Goal: Transaction & Acquisition: Book appointment/travel/reservation

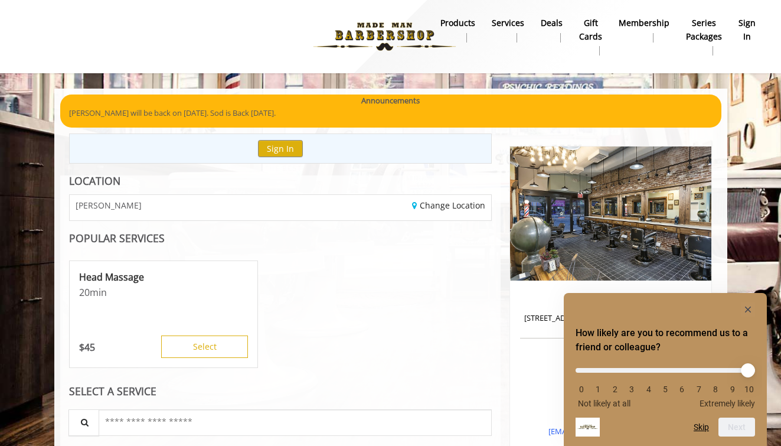
click at [745, 305] on rect "Hide survey" at bounding box center [748, 309] width 14 height 14
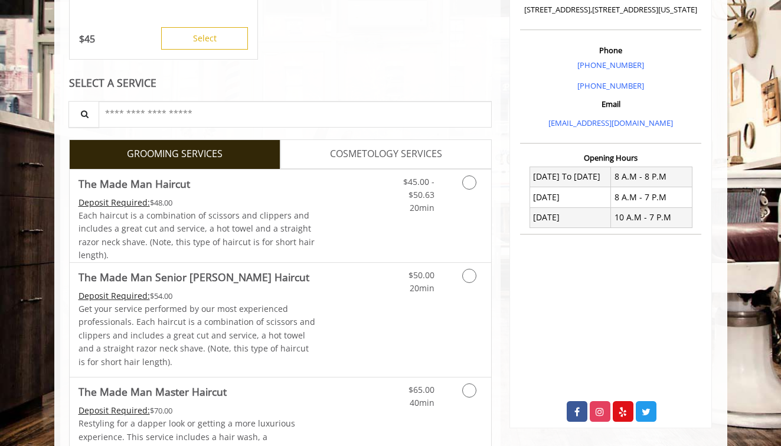
scroll to position [356, 0]
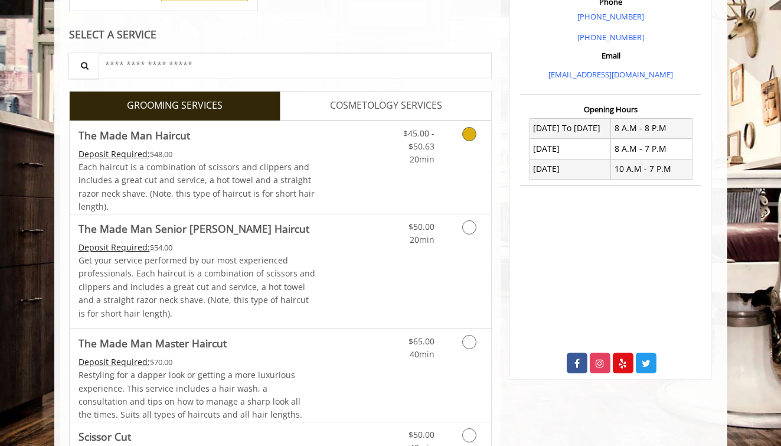
click at [380, 175] on link "Discounted Price" at bounding box center [350, 167] width 70 height 93
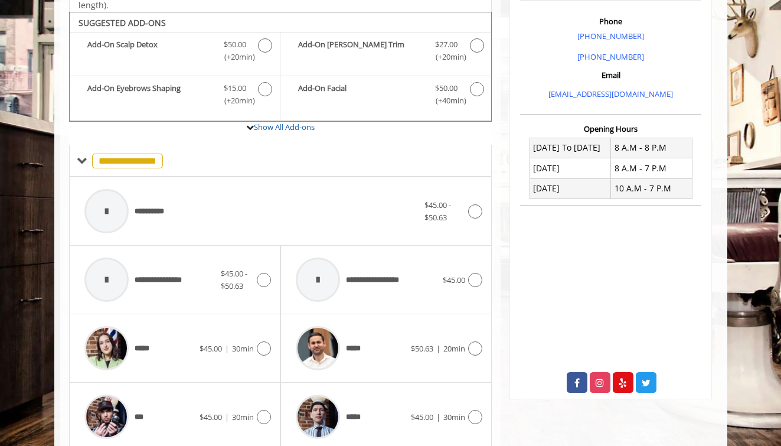
scroll to position [346, 0]
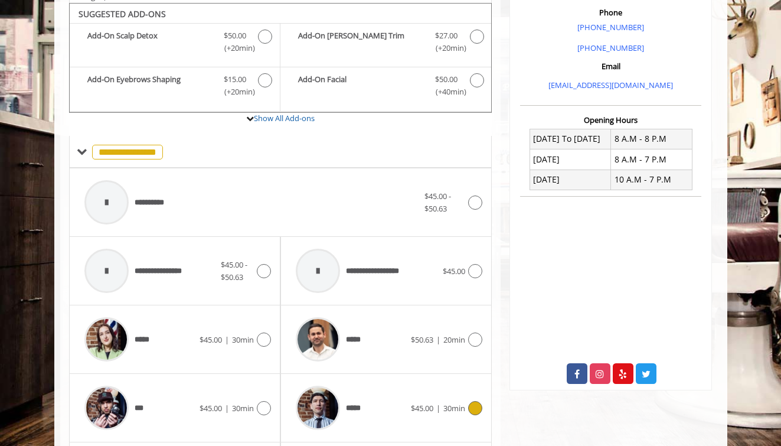
click at [448, 410] on div "***** $45.00 | 30min" at bounding box center [386, 407] width 192 height 56
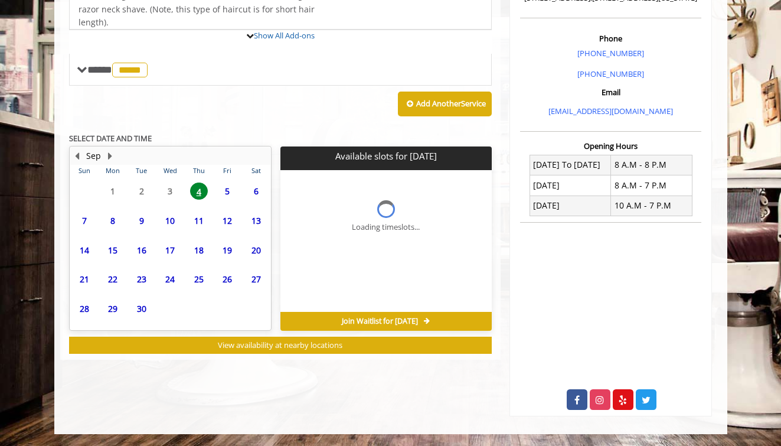
scroll to position [315, 0]
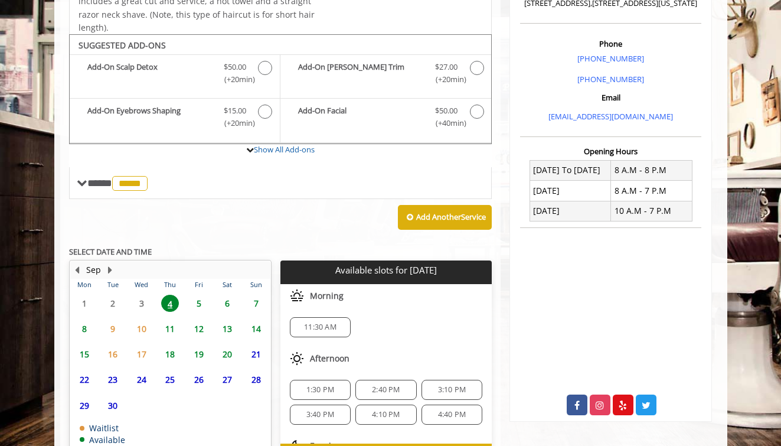
click at [335, 322] on span "11:30 AM" at bounding box center [320, 326] width 32 height 9
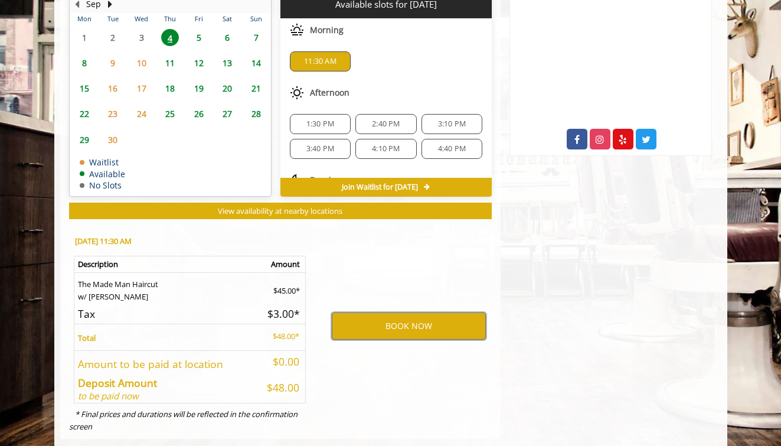
scroll to position [583, 0]
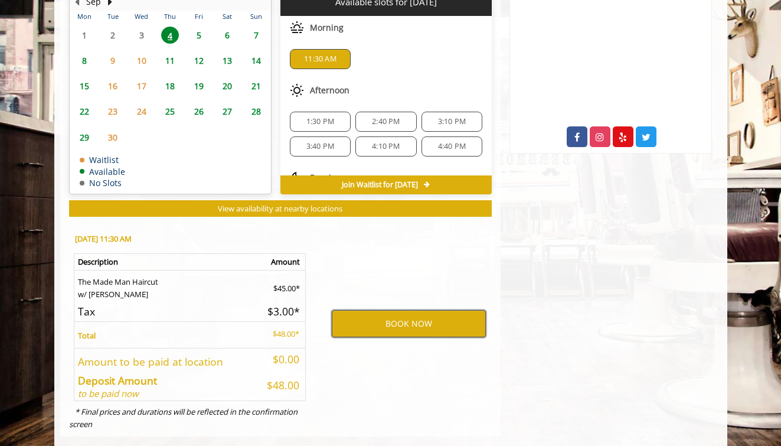
click at [444, 325] on button "BOOK NOW" at bounding box center [409, 323] width 154 height 27
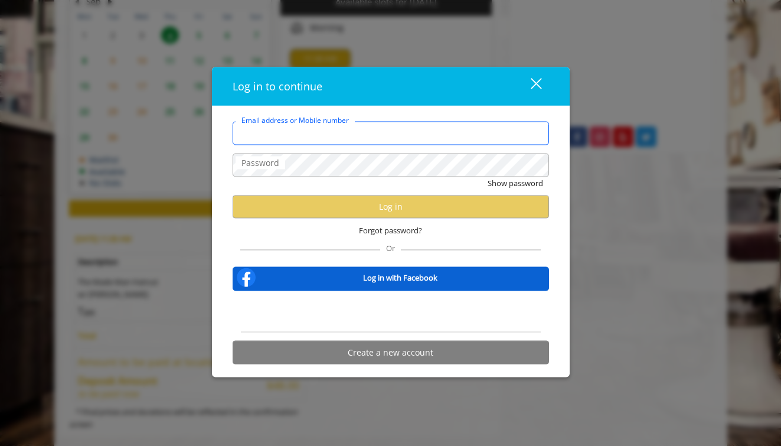
type input "**********"
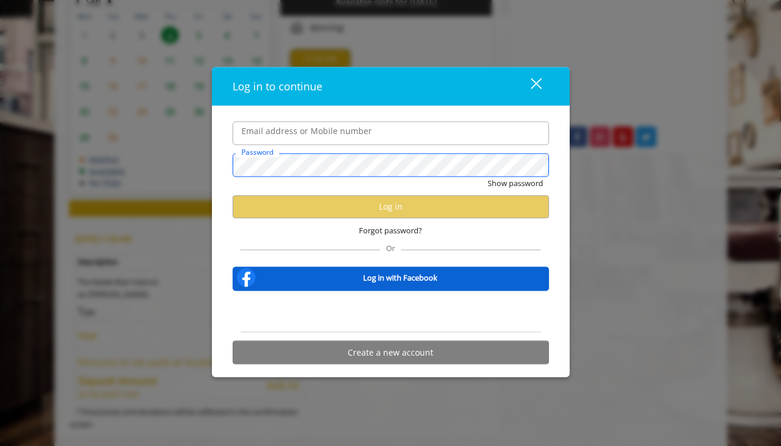
click at [514, 183] on button "Show password" at bounding box center [514, 182] width 55 height 12
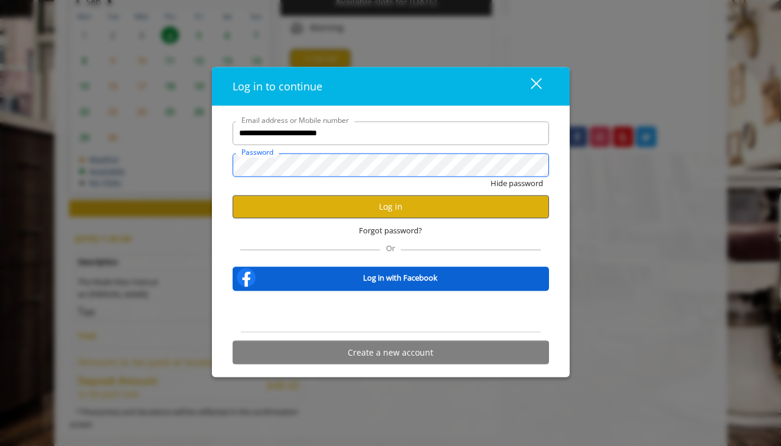
scroll to position [0, 0]
click at [365, 204] on button "Log in" at bounding box center [391, 206] width 316 height 23
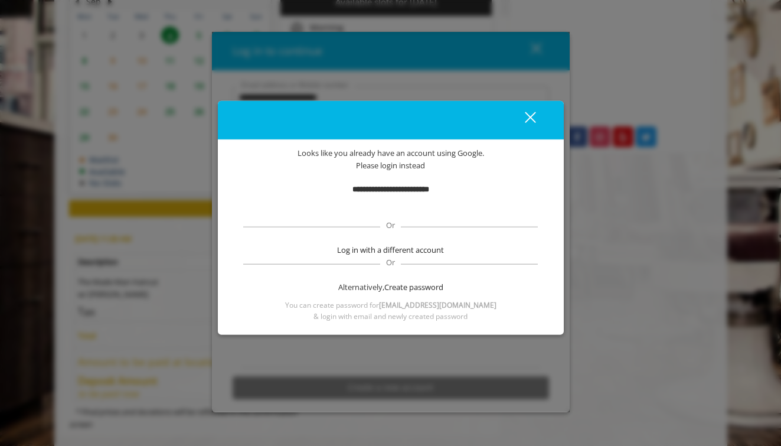
click at [396, 207] on div "Sign in with Google. Opens in new tab" at bounding box center [390, 207] width 117 height 26
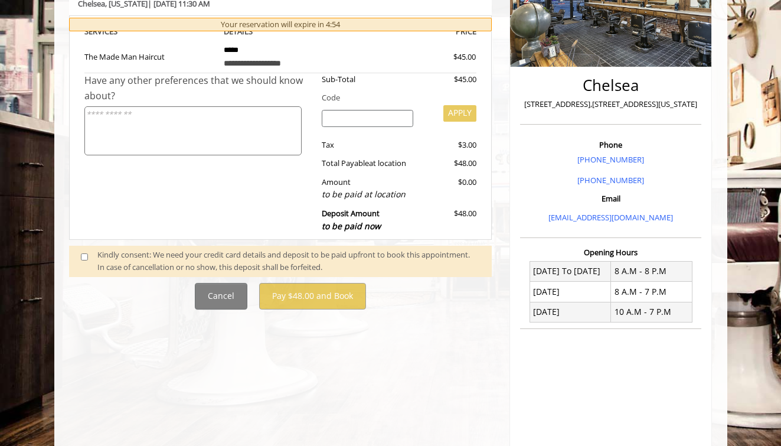
scroll to position [197, 0]
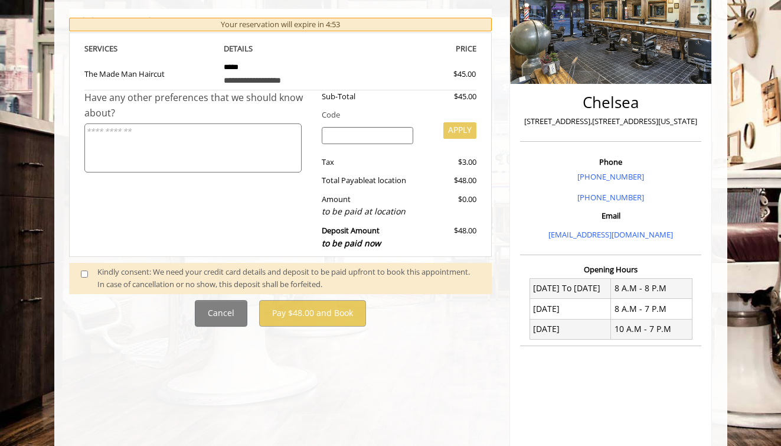
click at [139, 274] on div "Kindly consent: We need your credit card details and deposit to be paid upfront…" at bounding box center [288, 278] width 382 height 25
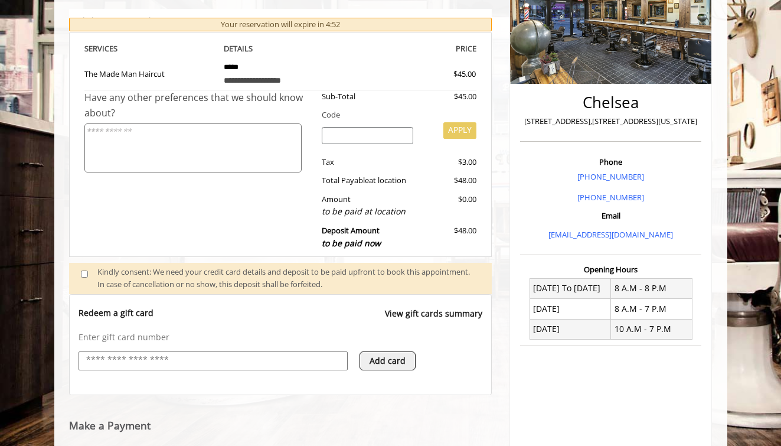
scroll to position [464, 0]
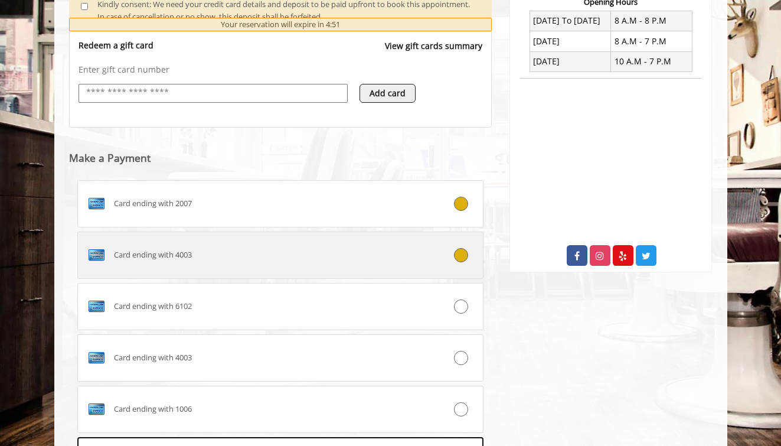
click at [358, 247] on div "Card ending with 4003" at bounding box center [247, 255] width 338 height 19
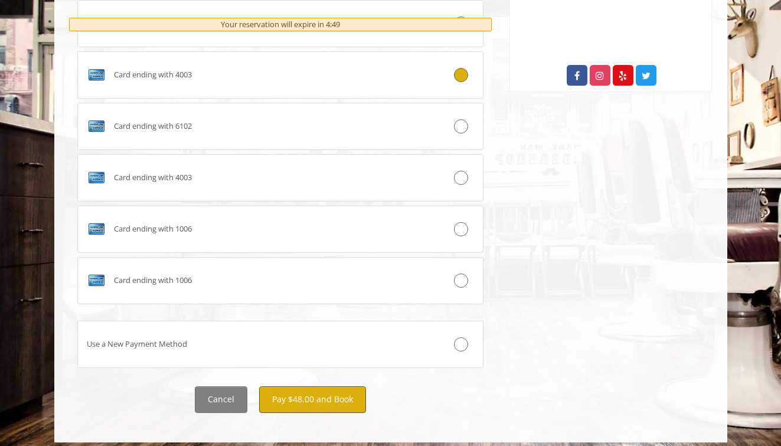
click at [344, 390] on button "Pay $48.00 and Book" at bounding box center [312, 399] width 107 height 27
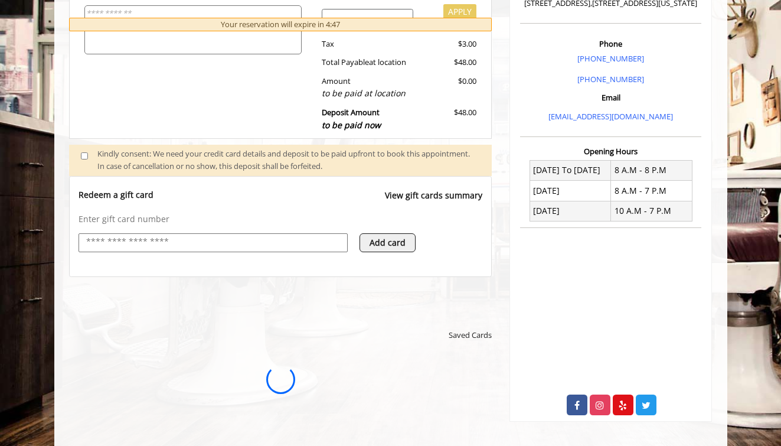
scroll to position [0, 0]
